Goal: Task Accomplishment & Management: Use online tool/utility

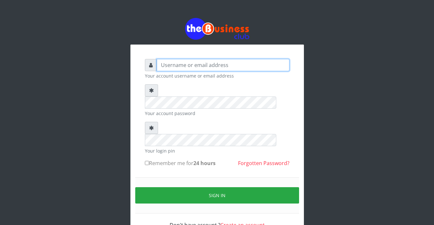
type input "Sarahadesode"
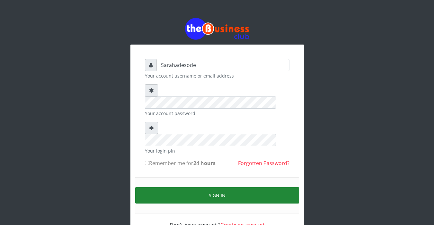
click at [170, 187] on button "Sign in" at bounding box center [217, 195] width 164 height 16
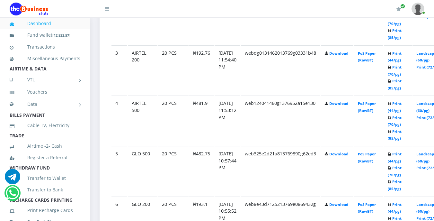
scroll to position [475, 0]
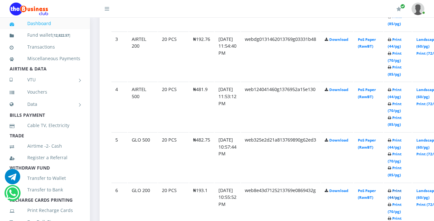
click at [401, 191] on link "Print (44/pg)" at bounding box center [394, 194] width 14 height 12
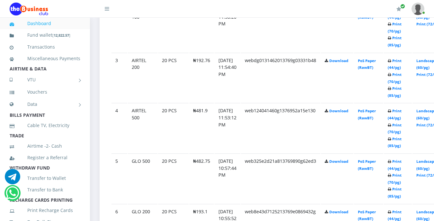
scroll to position [475, 0]
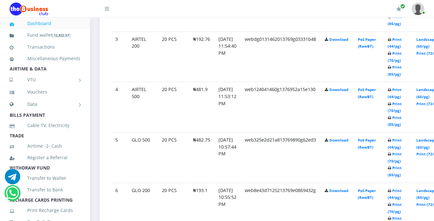
click at [401, 45] on link "Print (44/pg)" at bounding box center [394, 43] width 14 height 12
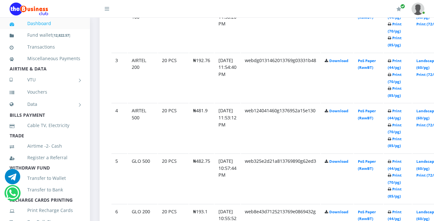
scroll to position [475, 0]
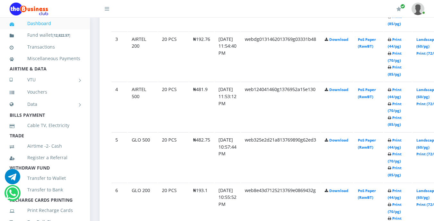
click at [163, 15] on div "My Profile Settings Logout" at bounding box center [273, 9] width 302 height 18
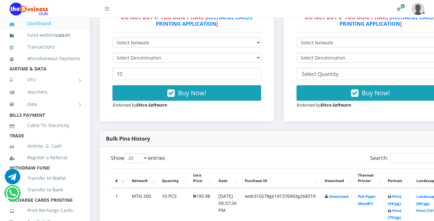
scroll to position [205, 0]
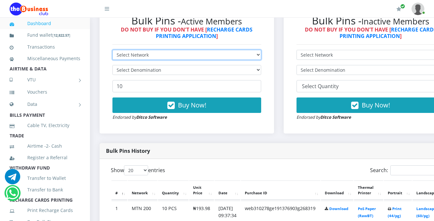
click at [152, 55] on select "Select Network MTN Globacom 9Mobile Airtel" at bounding box center [186, 55] width 149 height 10
select select "MTN"
click at [112, 51] on select "Select Network MTN Globacom 9Mobile Airtel" at bounding box center [186, 55] width 149 height 10
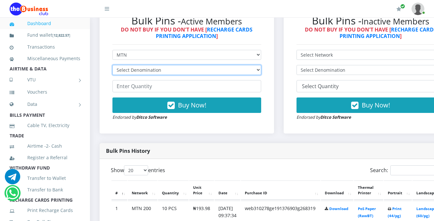
click at [148, 70] on select "Select Denomination MTN NGN100 - ₦96.99 MTN NGN200 - ₦193.98 MTN NGN400 - ₦387.…" at bounding box center [186, 70] width 149 height 10
select select "193.98-200"
click at [112, 66] on select "Select Denomination MTN NGN100 - ₦96.99 MTN NGN200 - ₦193.98 MTN NGN400 - ₦387.…" at bounding box center [186, 70] width 149 height 10
click at [169, 71] on select "Select Denomination MTN NGN100 - ₦96.99 MTN NGN200 - ₦193.98 MTN NGN400 - ₦387.…" at bounding box center [186, 70] width 149 height 10
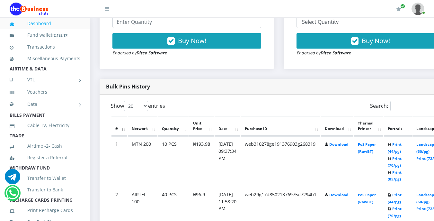
scroll to position [283, 0]
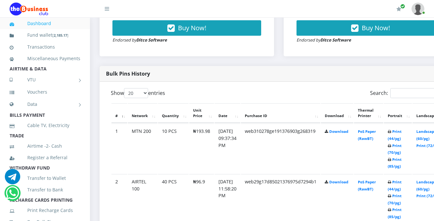
click at [58, 140] on li "TRADE" at bounding box center [45, 135] width 90 height 9
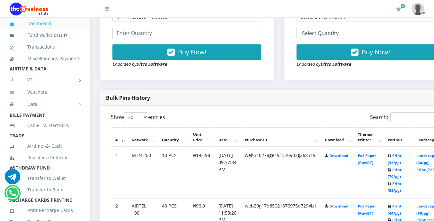
scroll to position [257, 0]
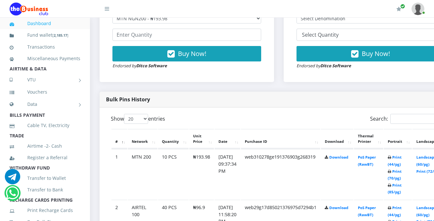
click at [47, 140] on li "TRADE" at bounding box center [45, 135] width 90 height 9
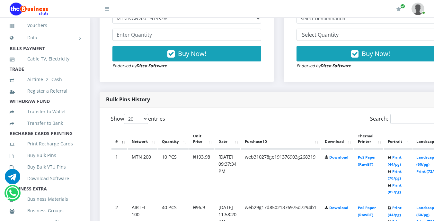
scroll to position [77, 0]
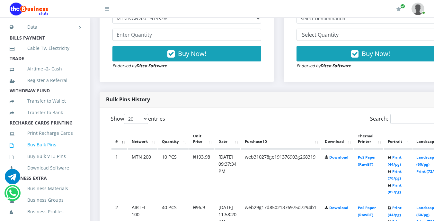
click at [40, 152] on link "Buy Bulk Pins" at bounding box center [45, 144] width 71 height 15
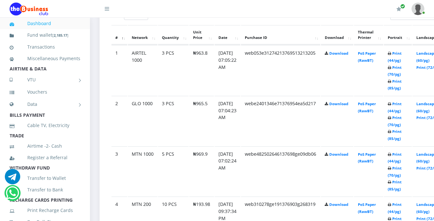
scroll to position [360, 0]
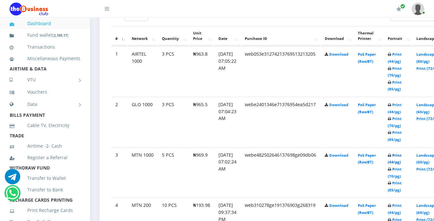
click at [401, 161] on link "Print (44/pg)" at bounding box center [394, 158] width 14 height 12
click at [401, 164] on link "Print (44/pg)" at bounding box center [394, 158] width 14 height 12
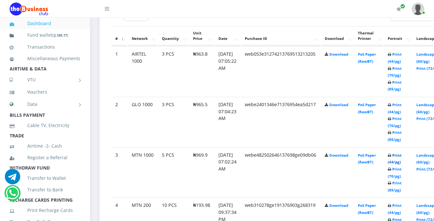
click at [401, 164] on link "Print (44/pg)" at bounding box center [394, 158] width 14 height 12
click at [401, 162] on link "Print (44/pg)" at bounding box center [394, 158] width 14 height 12
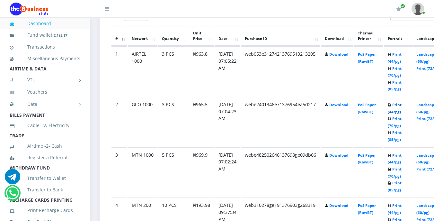
click at [401, 107] on link "Print (44/pg)" at bounding box center [394, 108] width 14 height 12
click at [401, 56] on link "Print (44/pg)" at bounding box center [394, 58] width 14 height 12
click at [401, 157] on link "Print (44/pg)" at bounding box center [394, 158] width 14 height 12
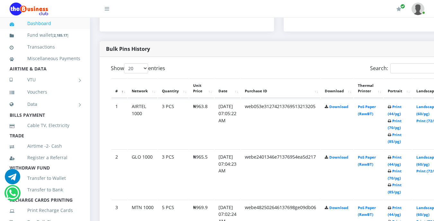
scroll to position [326, 0]
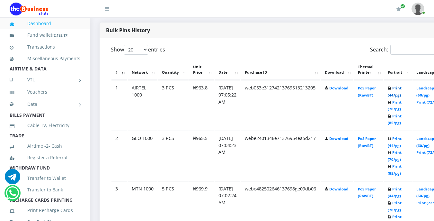
click at [401, 90] on link "Print (44/pg)" at bounding box center [394, 91] width 14 height 12
click at [401, 97] on link "Print (44/pg)" at bounding box center [394, 91] width 14 height 12
click at [401, 101] on link "Print (70/pg)" at bounding box center [394, 106] width 14 height 12
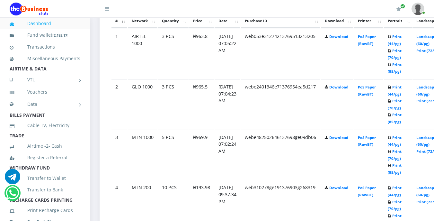
scroll to position [384, 0]
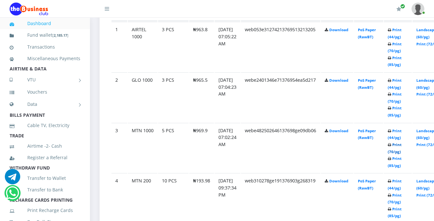
click at [401, 147] on link "Print (70/pg)" at bounding box center [394, 148] width 14 height 12
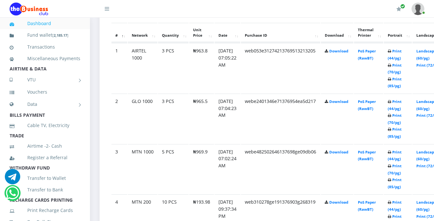
scroll to position [384, 0]
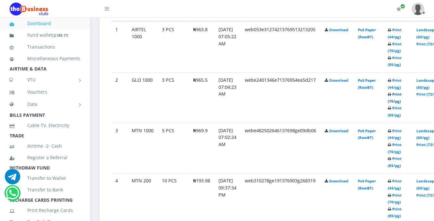
click at [401, 95] on link "Print (70/pg)" at bounding box center [394, 97] width 14 height 12
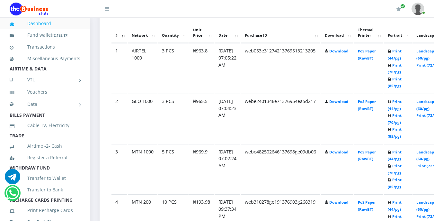
scroll to position [384, 0]
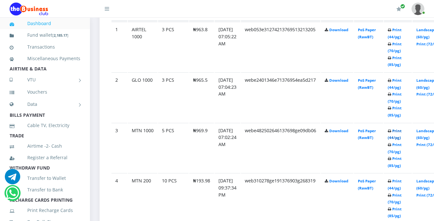
click at [401, 132] on link "Print (44/pg)" at bounding box center [394, 134] width 14 height 12
